Goal: Register for event/course

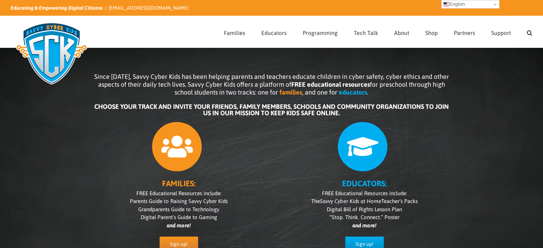
click at [484, 8] on link "English" at bounding box center [470, 4] width 58 height 9
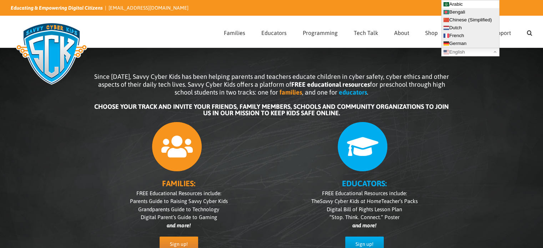
click at [483, 2] on link "Arabic" at bounding box center [469, 4] width 57 height 8
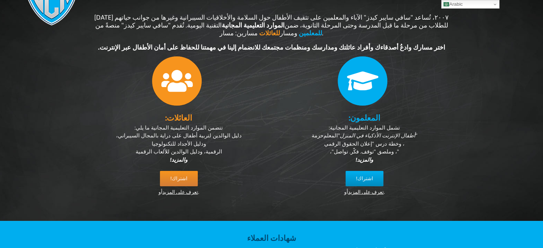
scroll to position [71, 0]
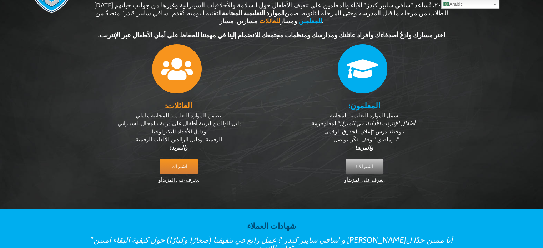
click at [363, 163] on font "اشتراك!" at bounding box center [364, 166] width 17 height 6
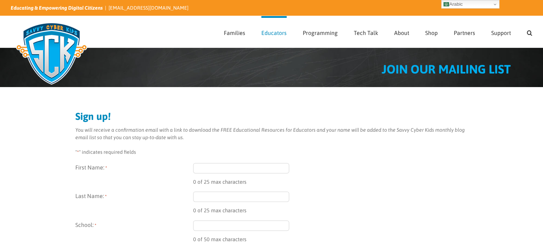
click at [202, 167] on input "First Name: *" at bounding box center [241, 168] width 96 height 10
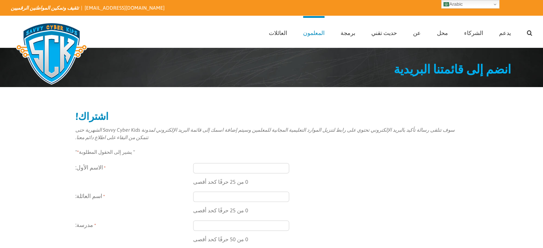
type input "يُقدِّم"
type input "ahmed"
type input "gamal"
type input "الدمام"
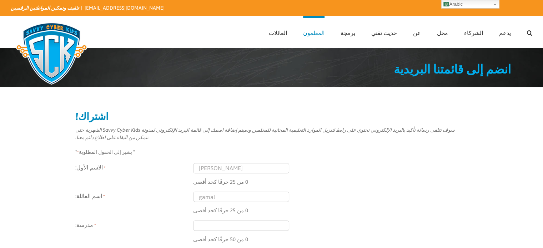
select select "Saudi Arabia"
type input "(050) 918-5863"
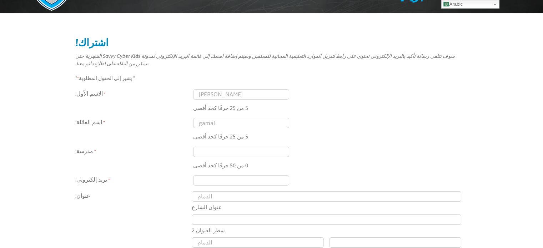
scroll to position [107, 0]
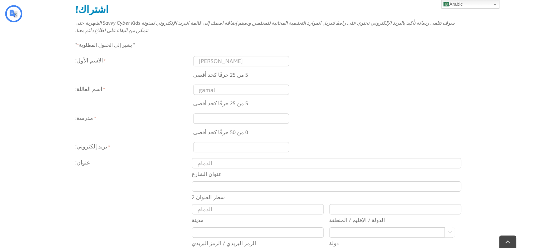
click at [221, 115] on input "مدرسة: *" at bounding box center [241, 118] width 96 height 10
type input "تشابك الاعمال"
type input "35552"
type input "(057) 732-6218"
click at [242, 147] on input "بريد إلكتروني: *" at bounding box center [241, 147] width 96 height 10
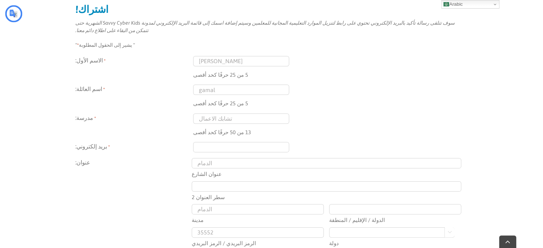
type input "moltomore303@gmail.com"
type input "الغربية"
type input "(011) 011-1678"
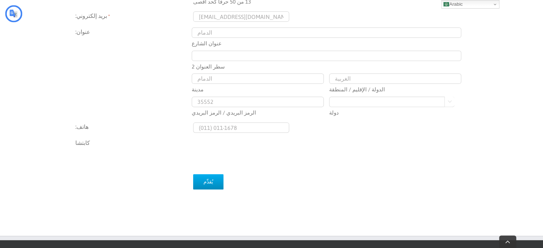
scroll to position [250, 0]
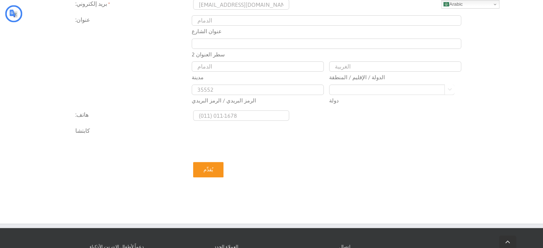
click at [212, 169] on input "يُقدِّم" at bounding box center [208, 169] width 30 height 15
